Goal: Task Accomplishment & Management: Manage account settings

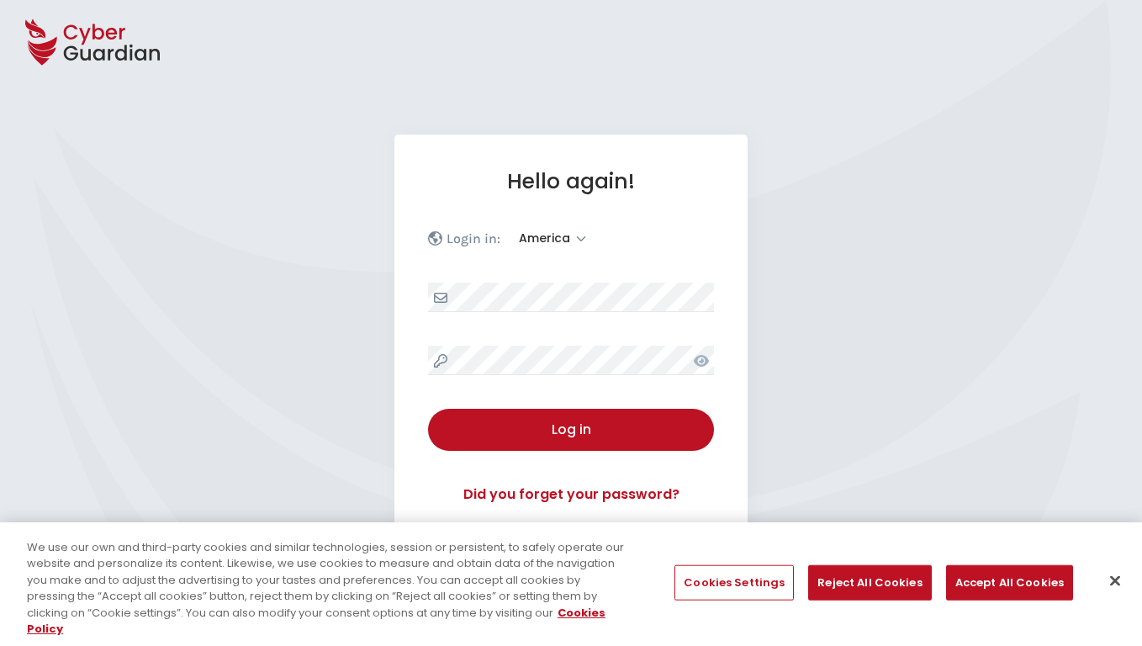
select select "America"
select select "English"
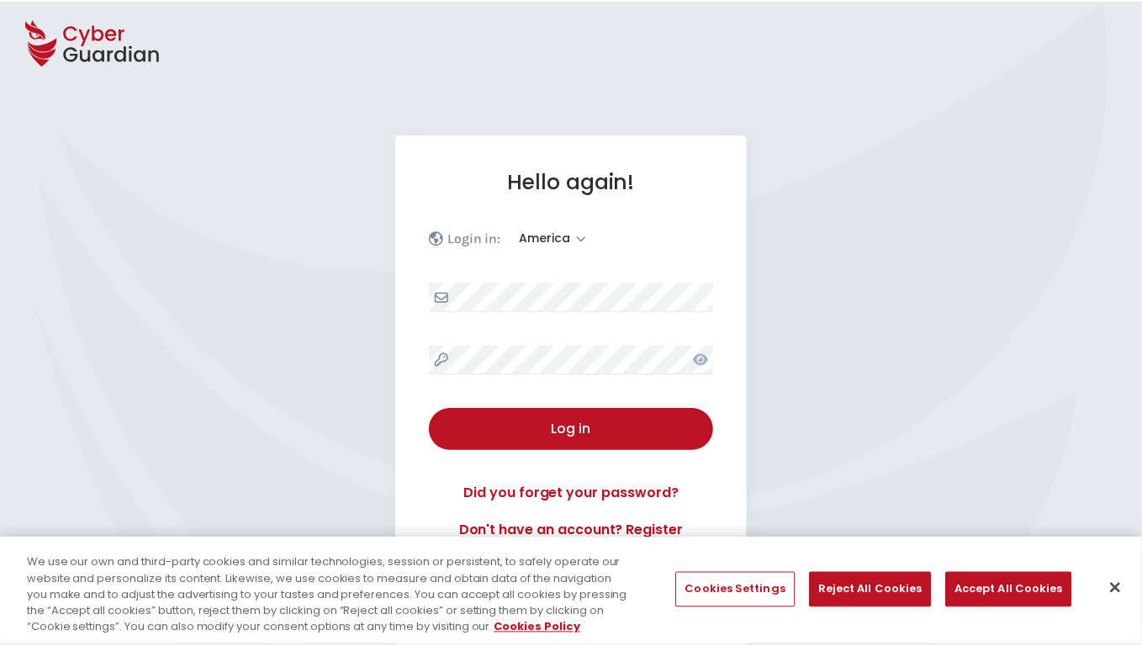
scroll to position [219, 0]
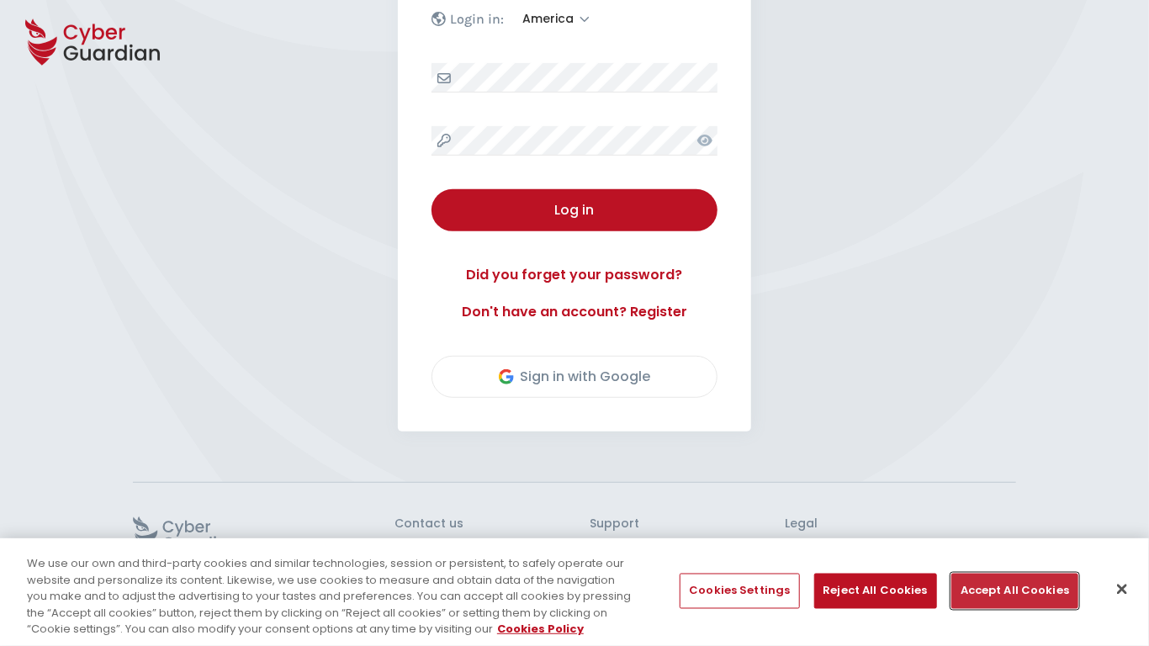
click at [1009, 590] on button "Accept All Cookies" at bounding box center [1014, 591] width 127 height 35
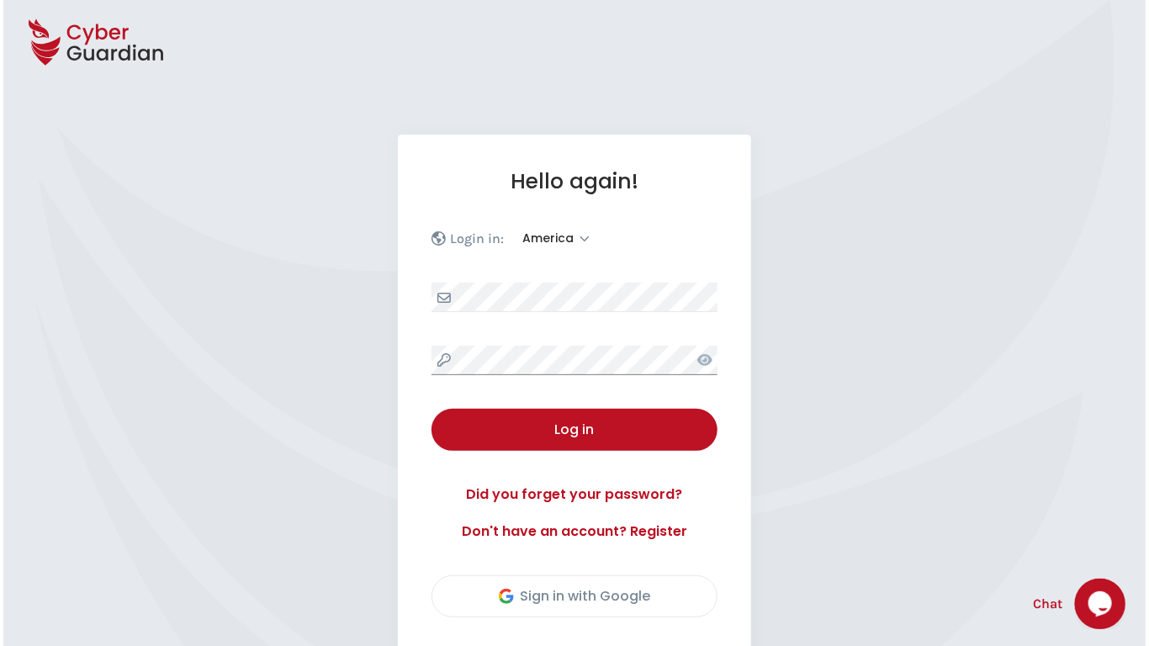
scroll to position [234, 0]
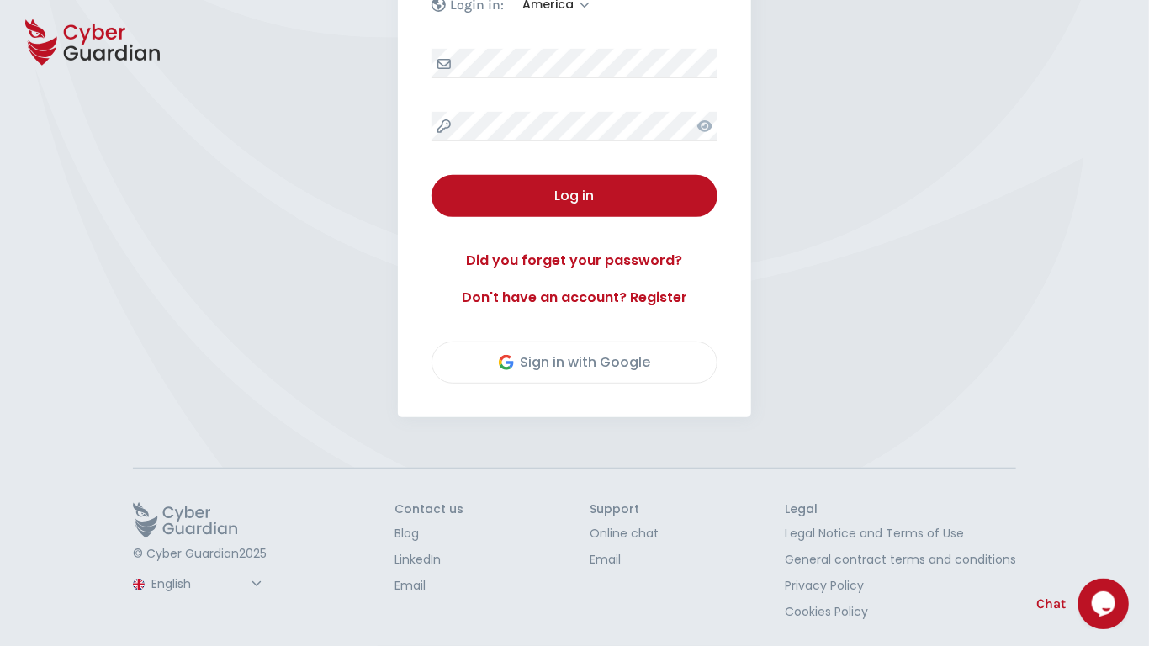
click at [431, 175] on button "Log in" at bounding box center [574, 196] width 286 height 42
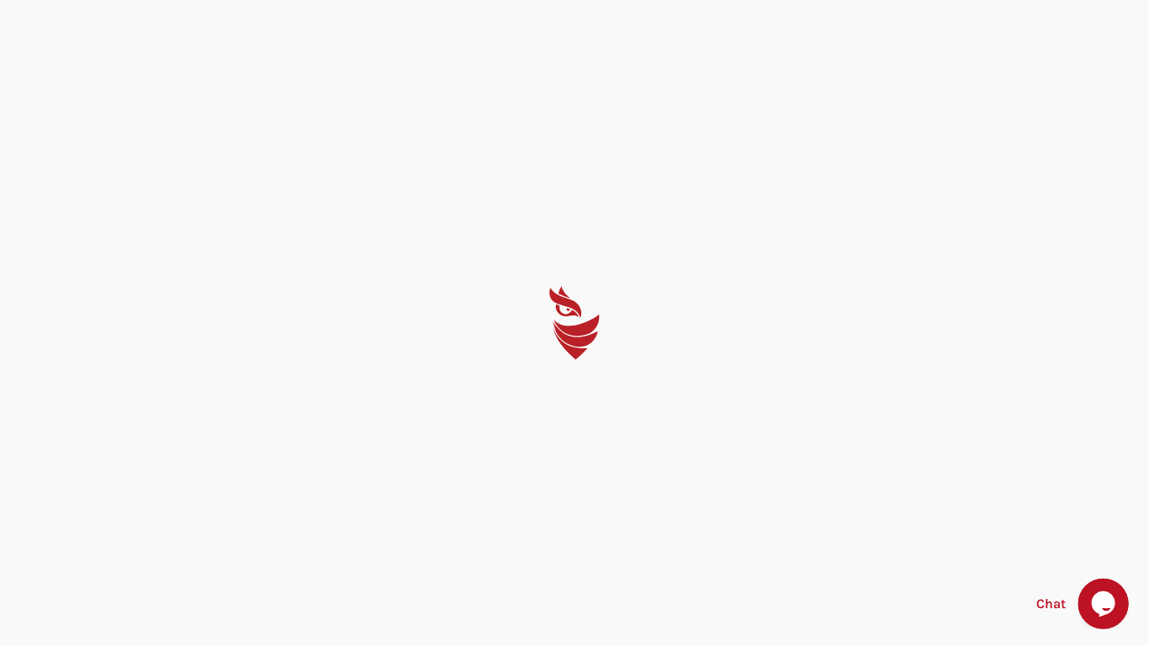
select select "English"
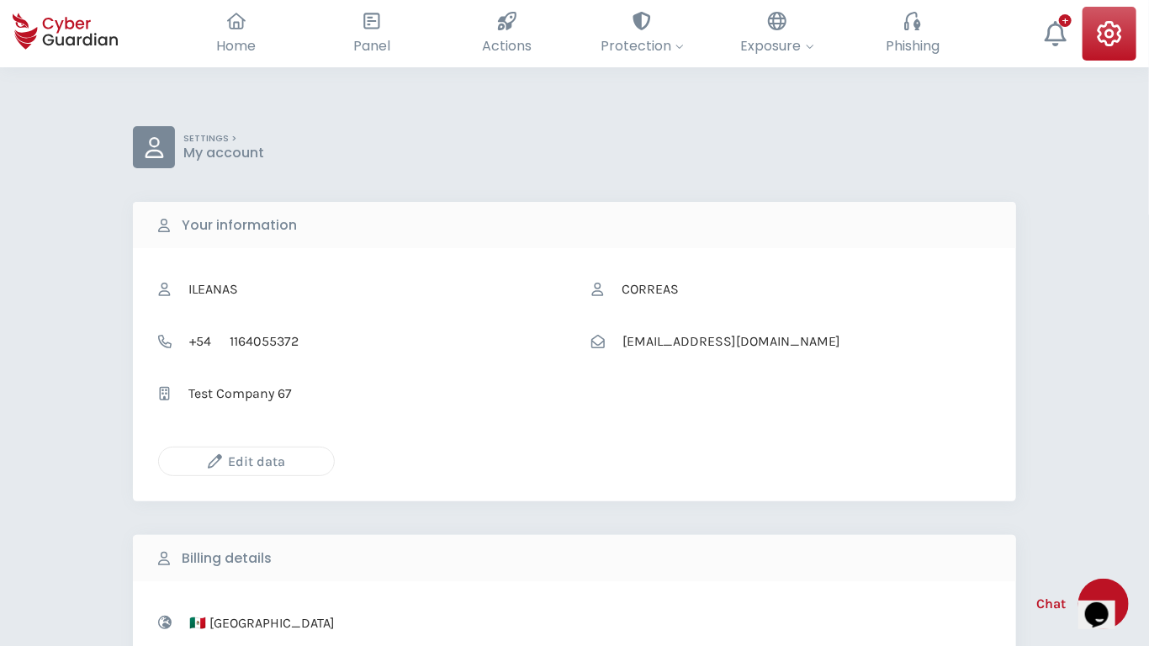
click at [214, 461] on icon "button" at bounding box center [215, 461] width 14 height 14
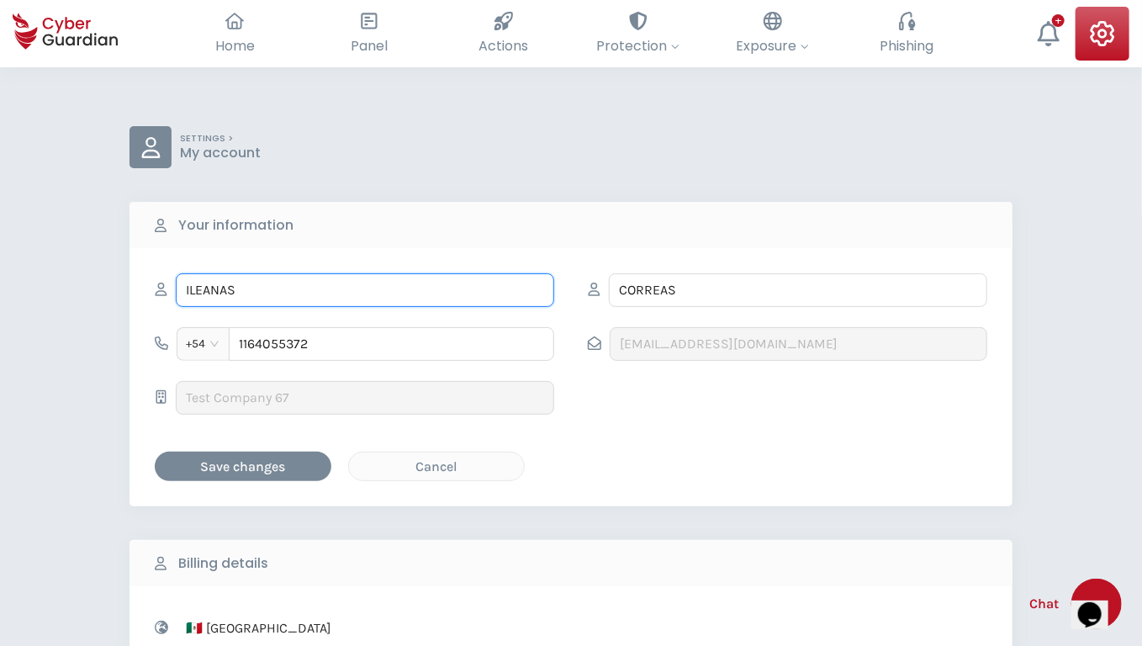
click at [365, 289] on input "ILEANAS" at bounding box center [365, 290] width 378 height 34
type input "Deondre"
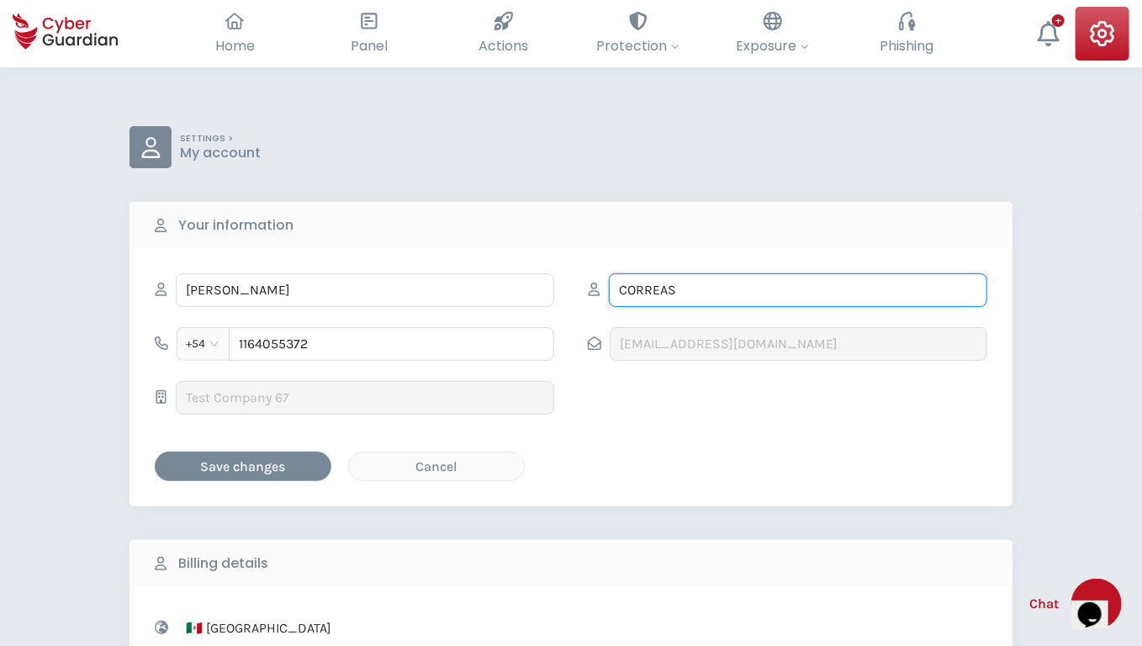
click at [798, 289] on input "CORREAS" at bounding box center [798, 290] width 378 height 34
type input "Rempel"
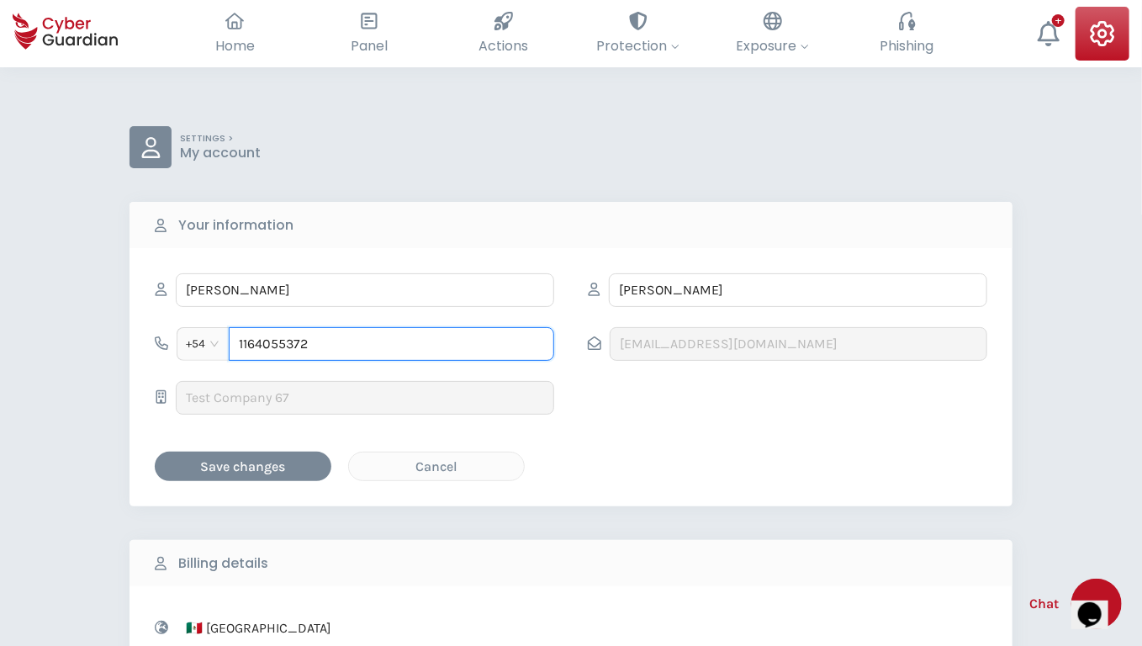
click at [391, 343] on input "1164055372" at bounding box center [391, 344] width 325 height 34
type input "790747421"
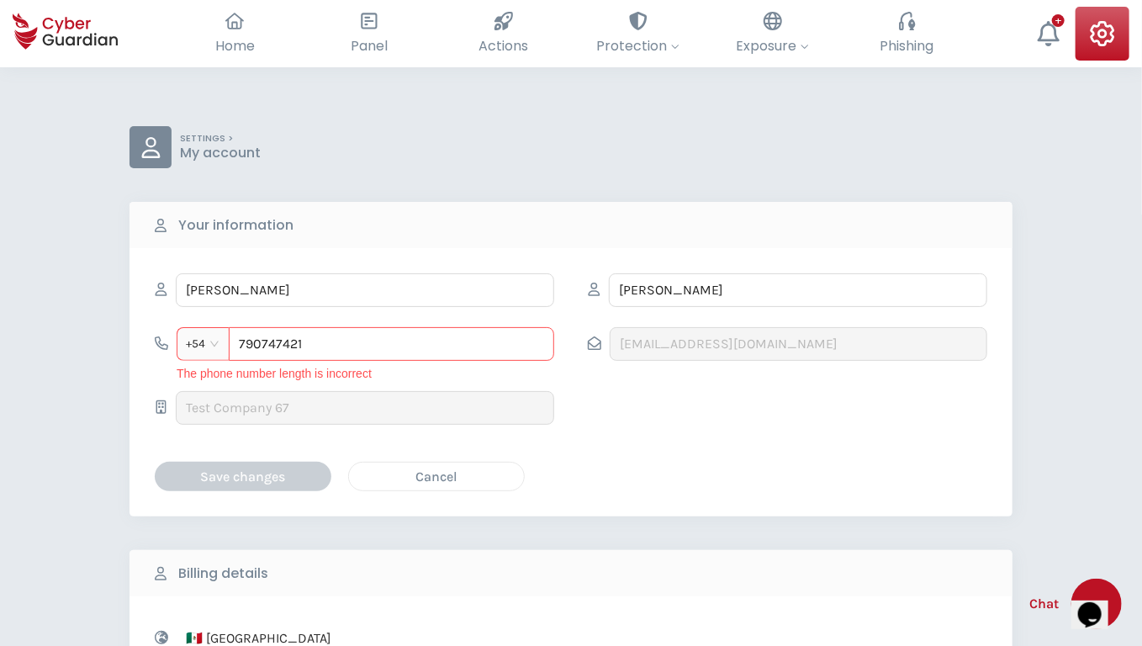
click at [436, 475] on div "Cancel" at bounding box center [437, 476] width 150 height 21
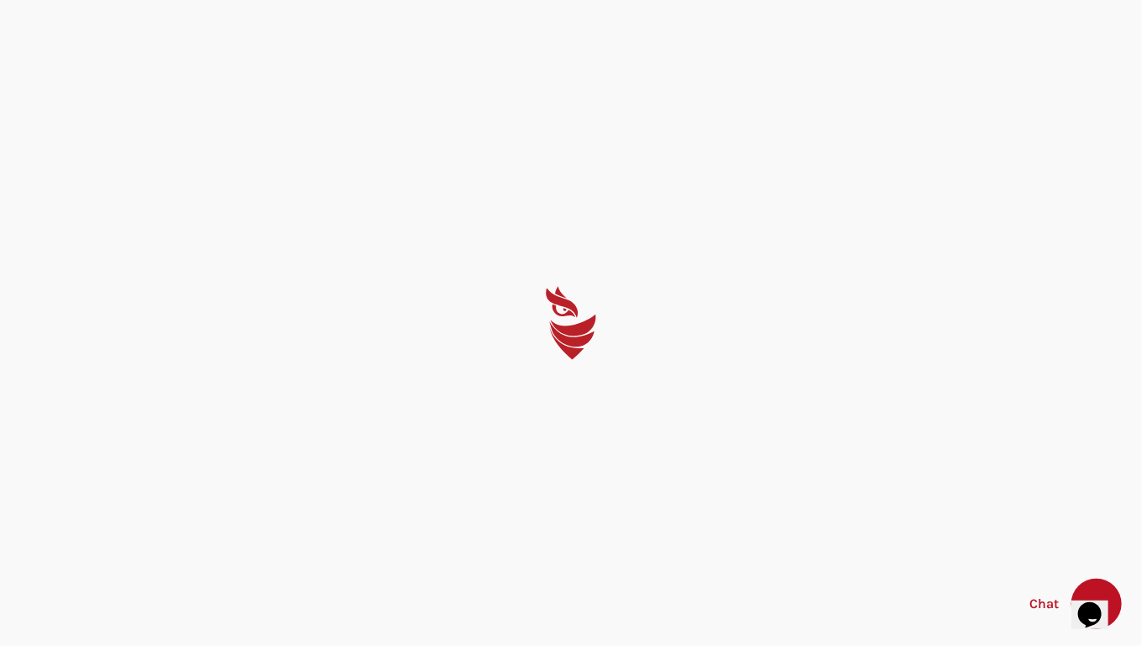
select select "English"
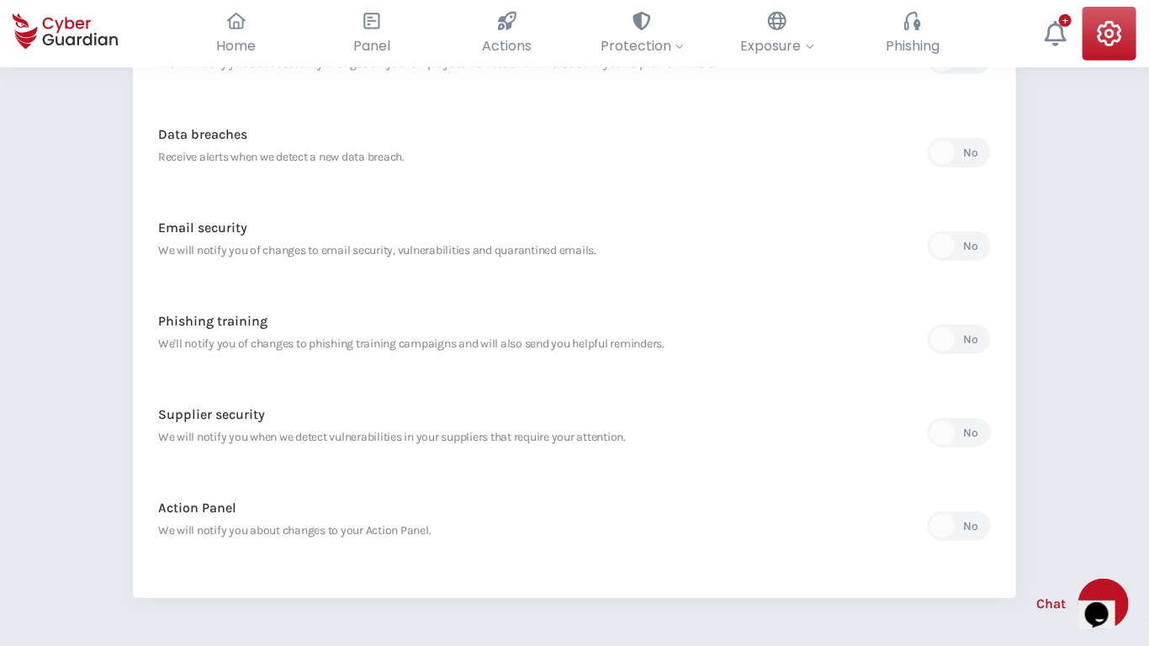
scroll to position [695, 0]
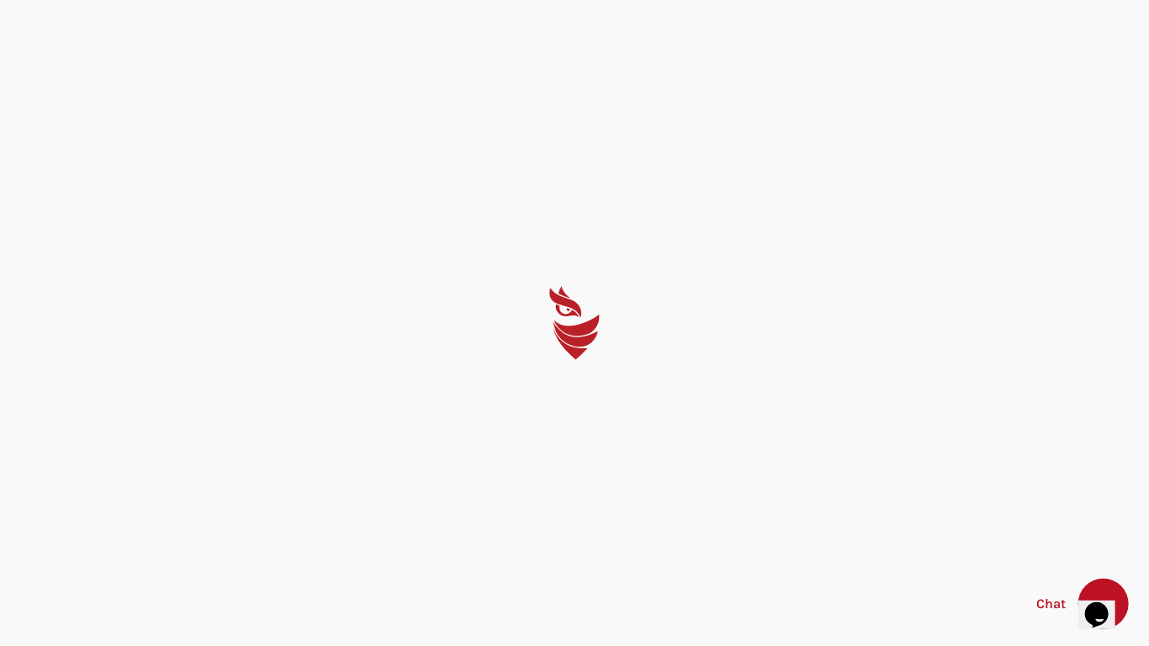
select select "English"
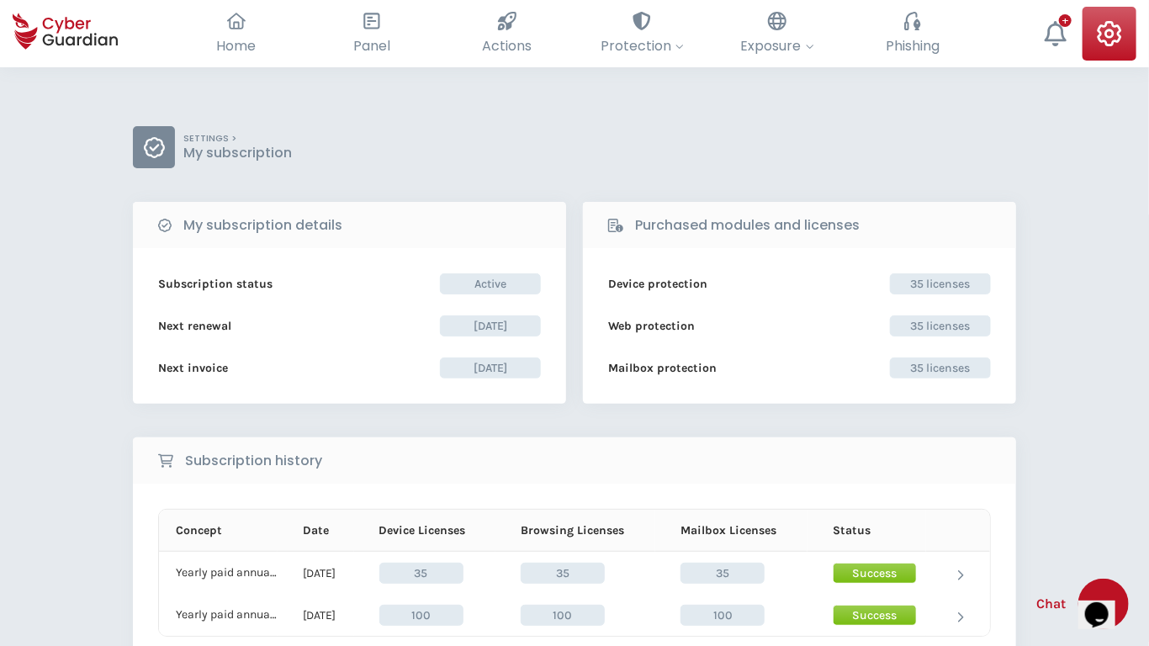
scroll to position [278, 0]
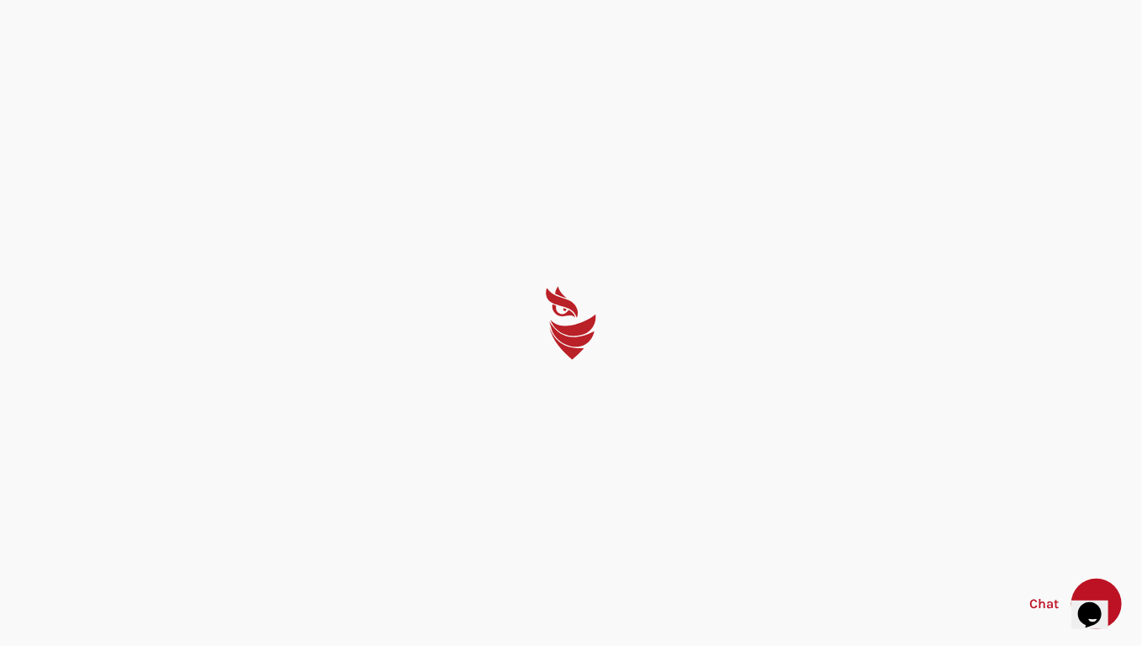
select select "English"
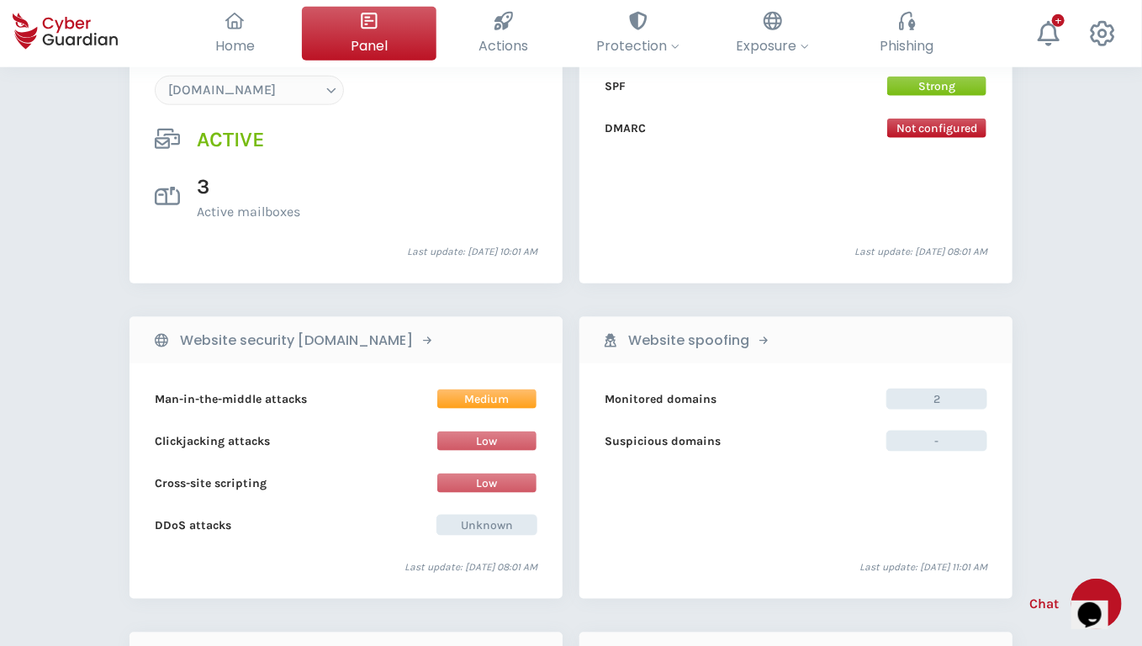
scroll to position [1643, 0]
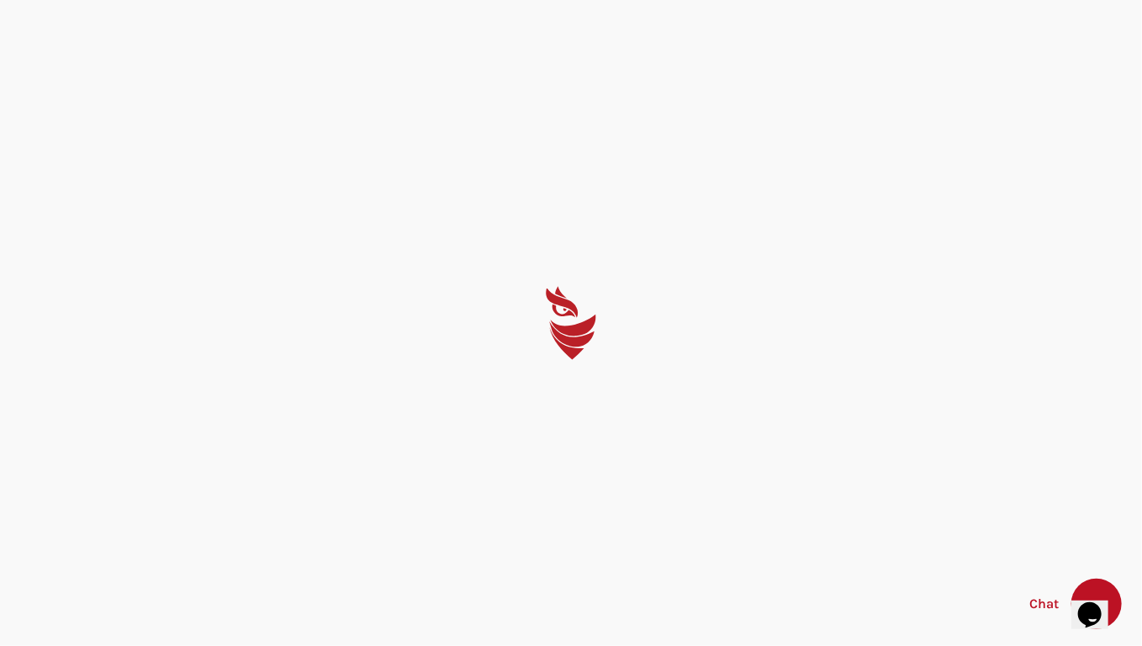
select select "English"
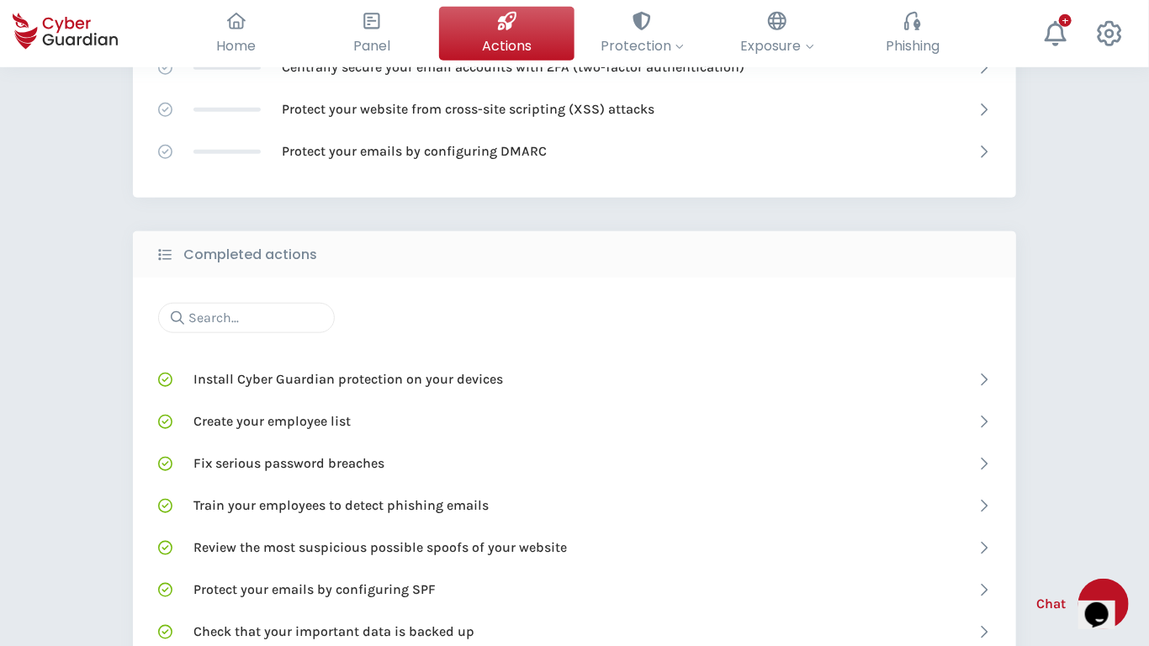
scroll to position [971, 0]
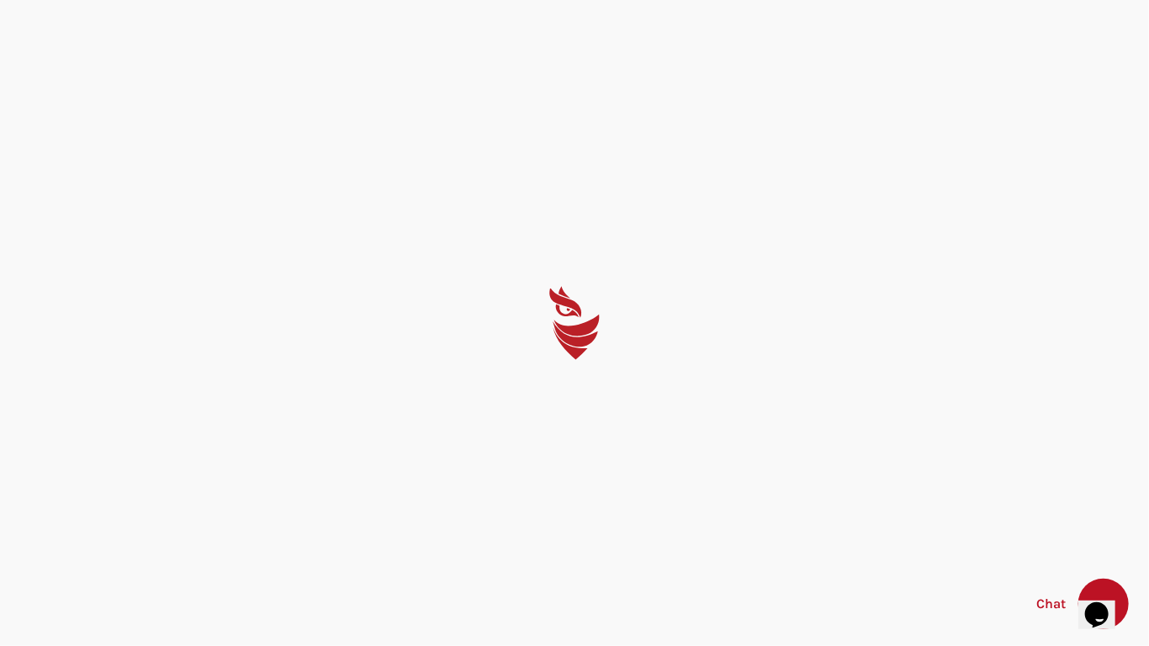
select select "English"
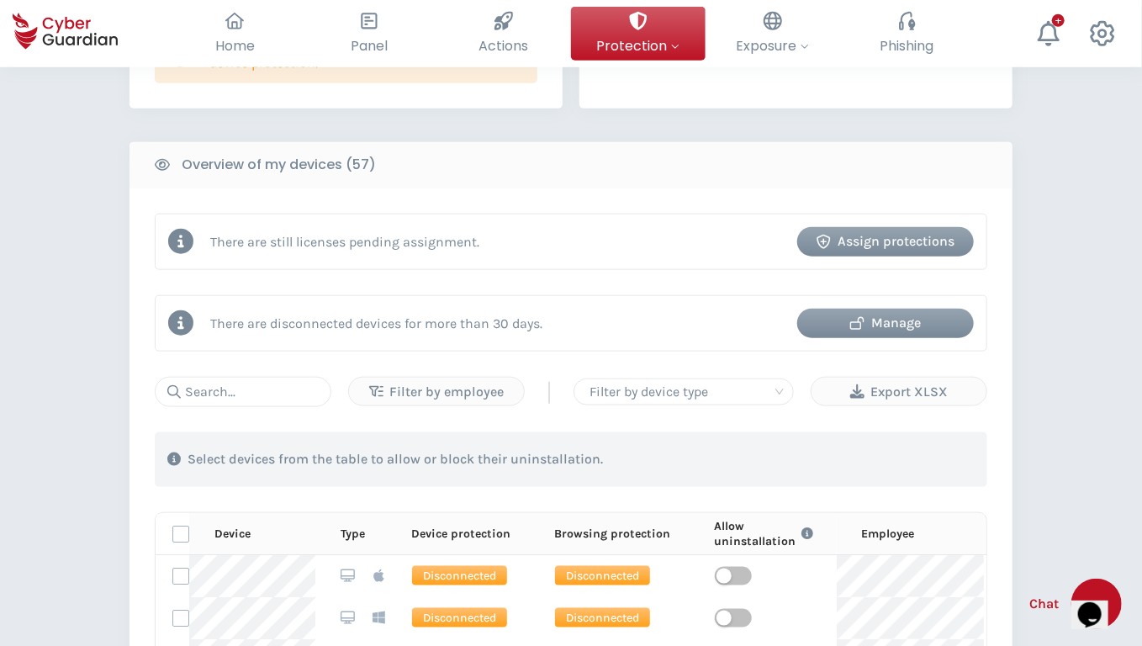
scroll to position [1393, 0]
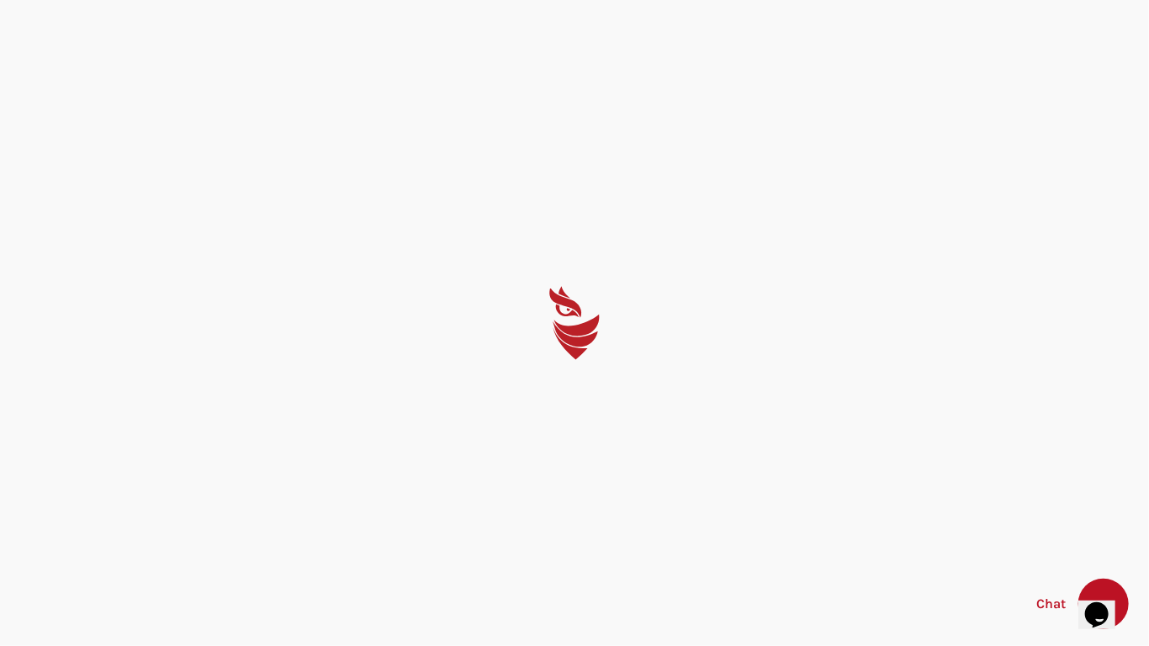
select select "English"
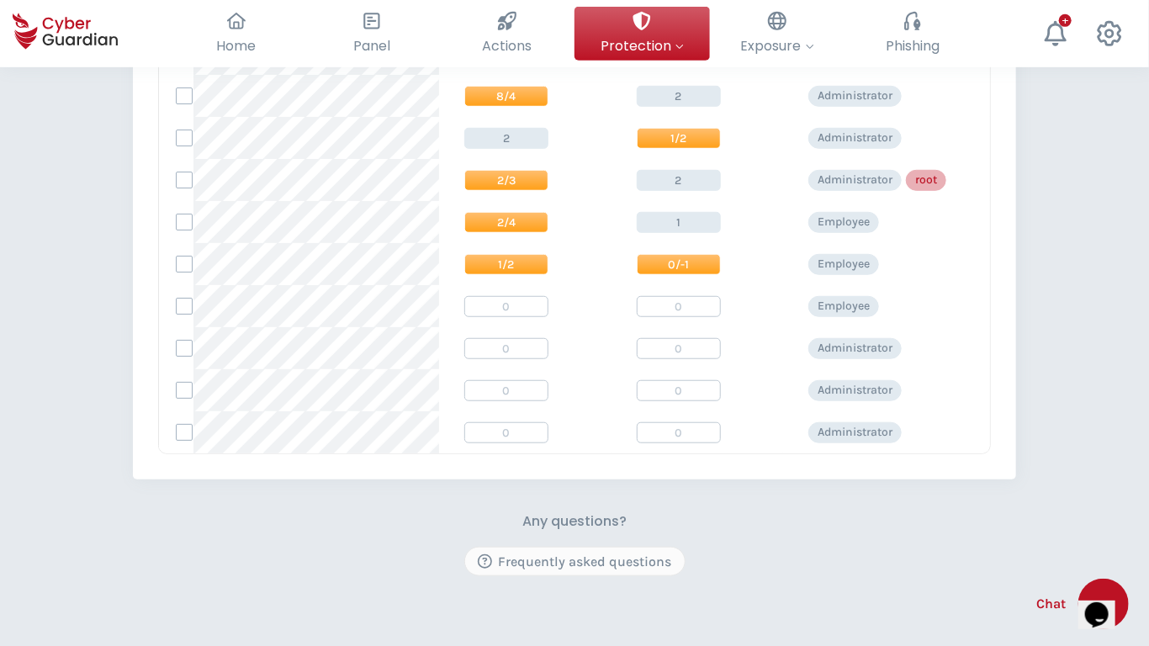
scroll to position [611, 0]
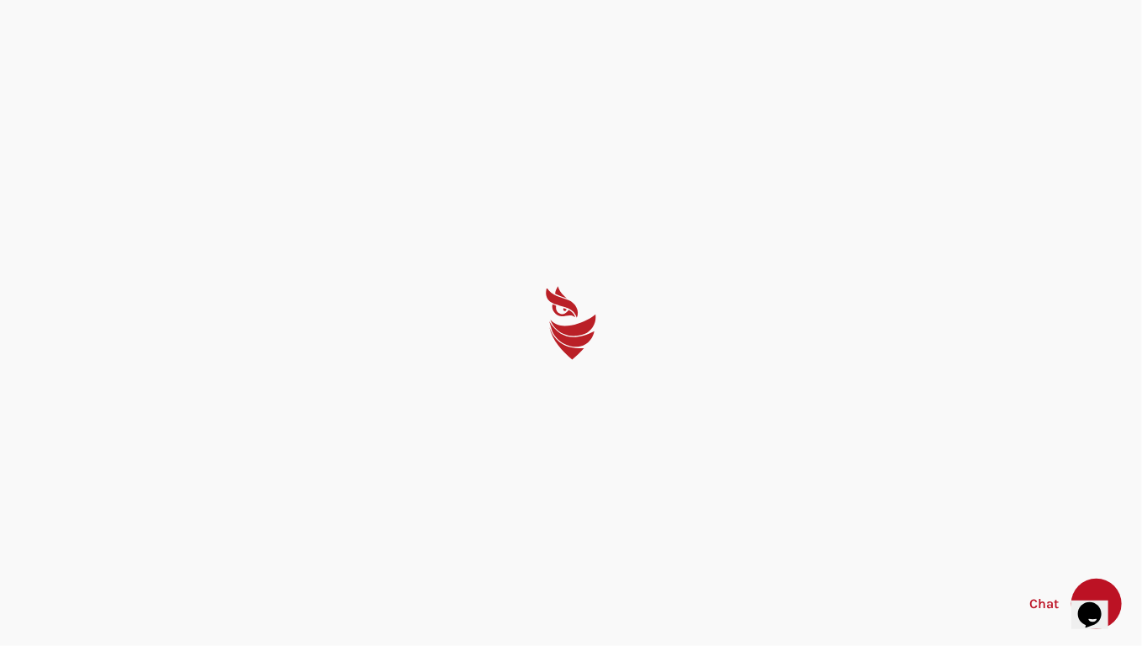
select select "English"
